Goal: Find specific page/section: Find specific page/section

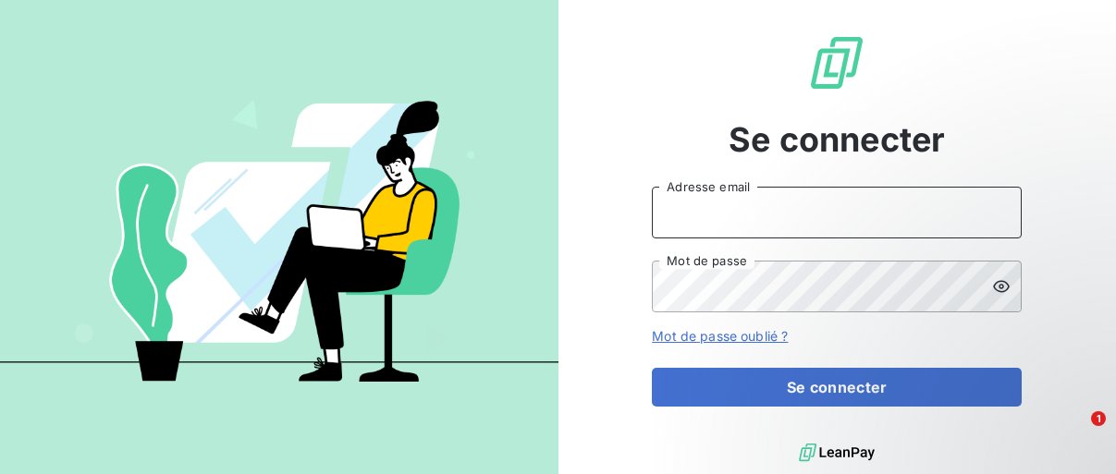
click at [782, 221] on input "Adresse email" at bounding box center [837, 213] width 370 height 52
type input "[EMAIL_ADDRESS][DOMAIN_NAME]"
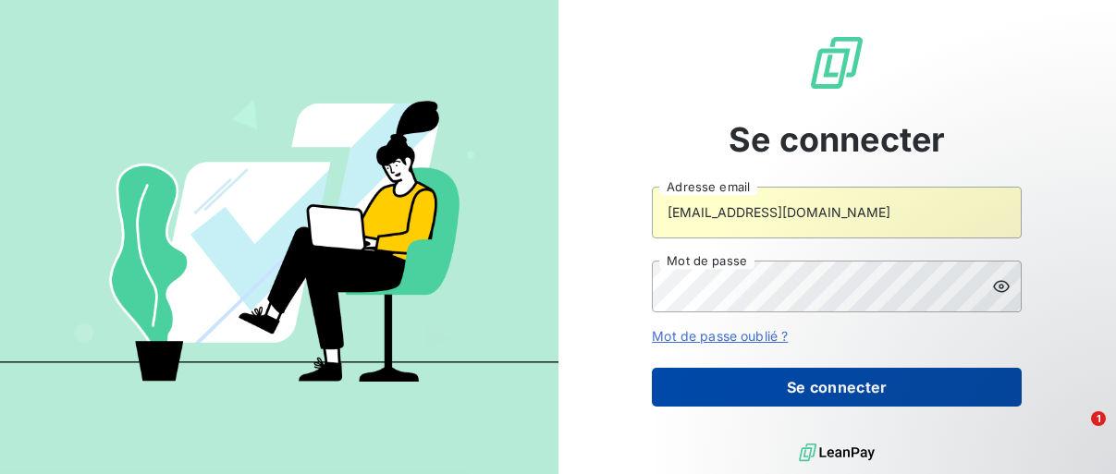
click at [712, 380] on button "Se connecter" at bounding box center [837, 387] width 370 height 39
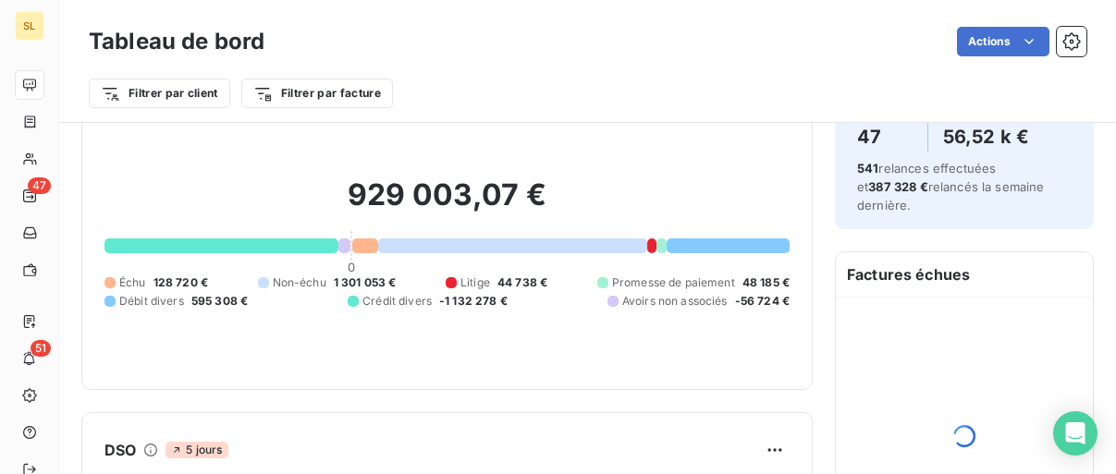
scroll to position [153, 0]
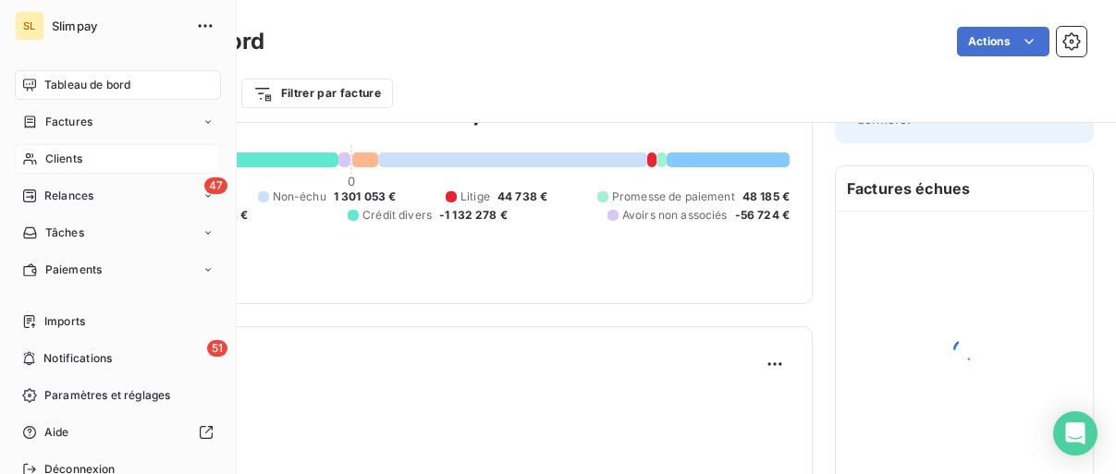
click at [59, 158] on span "Clients" at bounding box center [63, 159] width 37 height 17
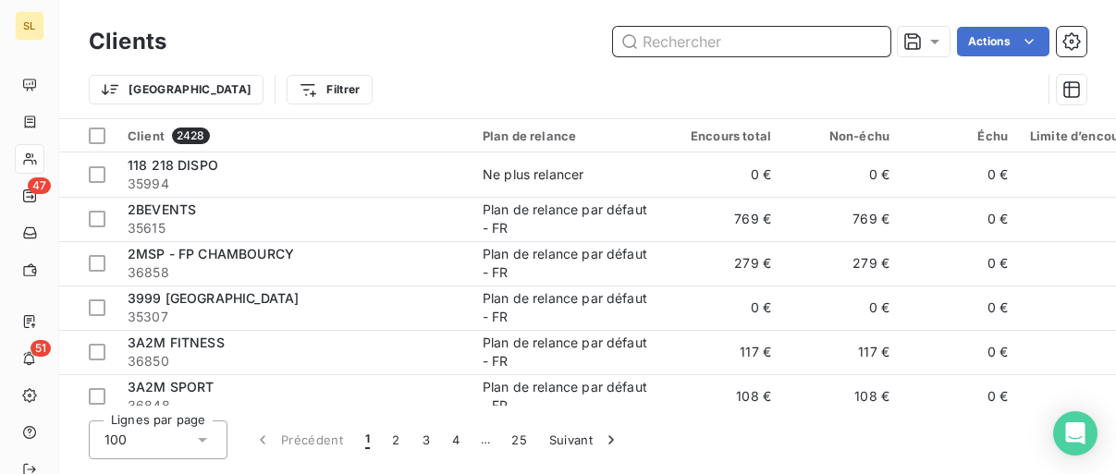
paste input "Coquelicot Krutenau - Biocoop"
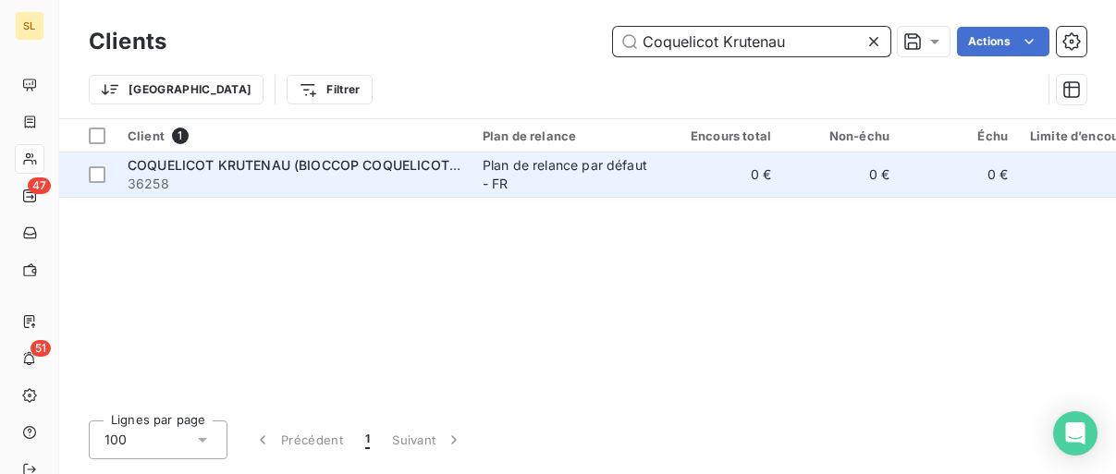
type input "Coquelicot Krutenau"
click at [285, 175] on span "36258" at bounding box center [294, 184] width 333 height 18
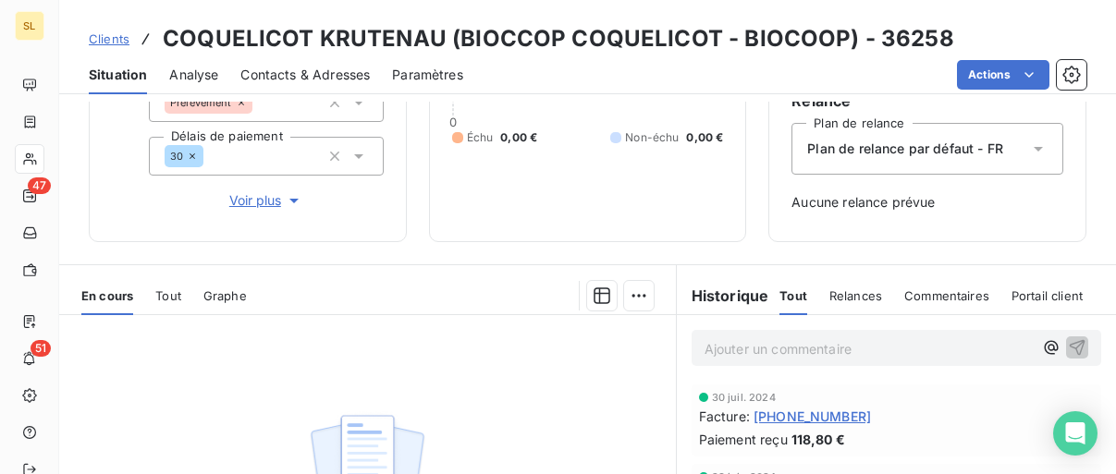
scroll to position [235, 0]
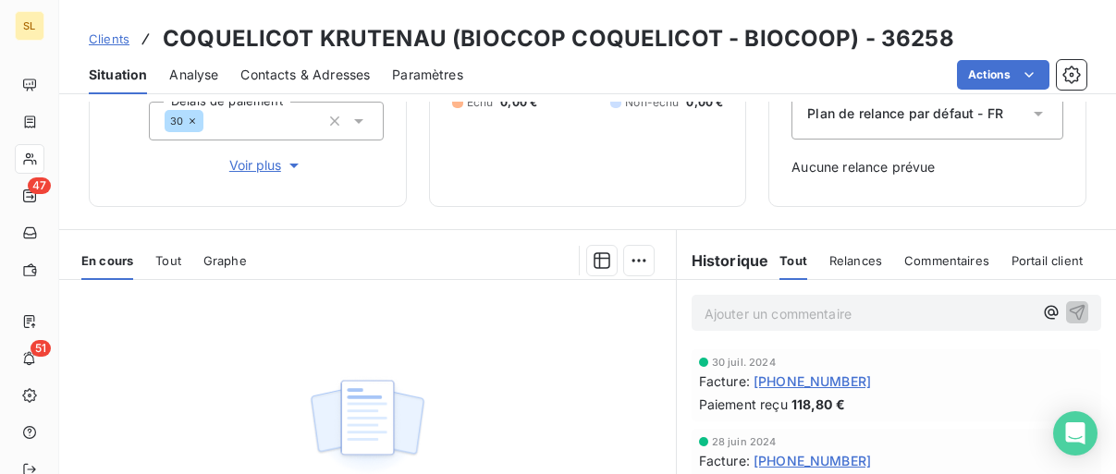
click at [294, 162] on icon "button" at bounding box center [294, 165] width 18 height 18
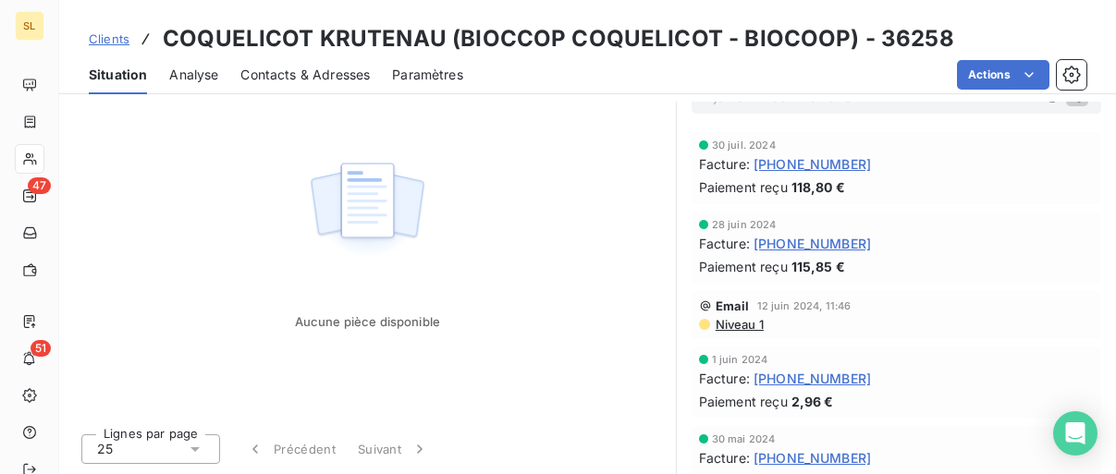
scroll to position [125, 0]
